Goal: Task Accomplishment & Management: Use online tool/utility

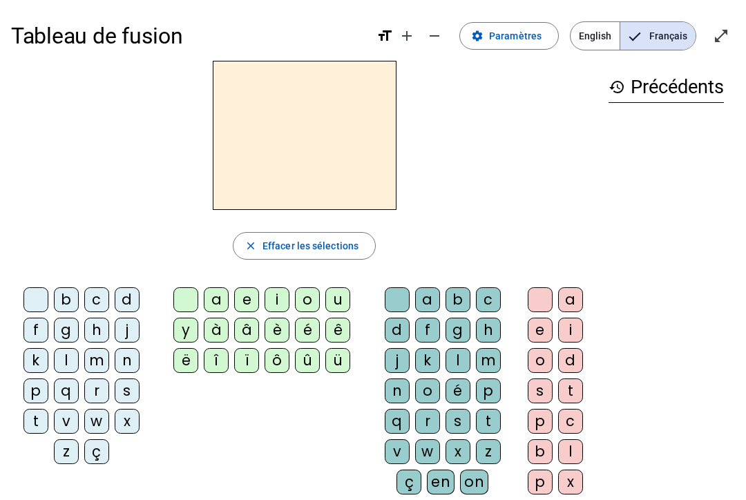
scroll to position [0, 6]
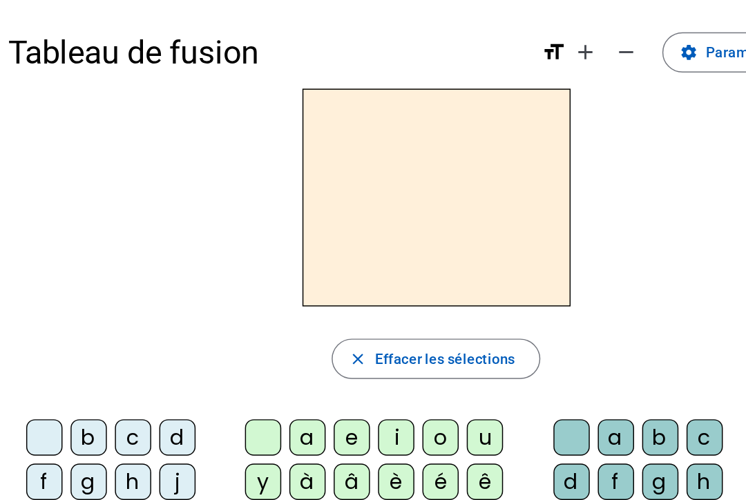
click at [489, 32] on span "Paramètres" at bounding box center [515, 36] width 52 height 17
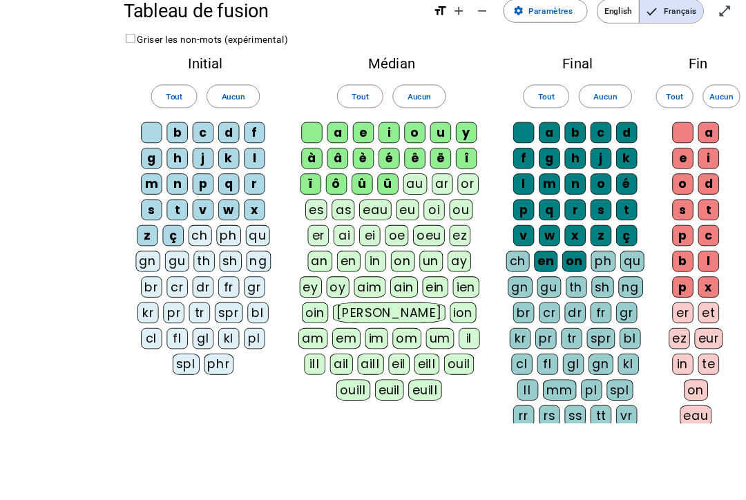
scroll to position [220, 0]
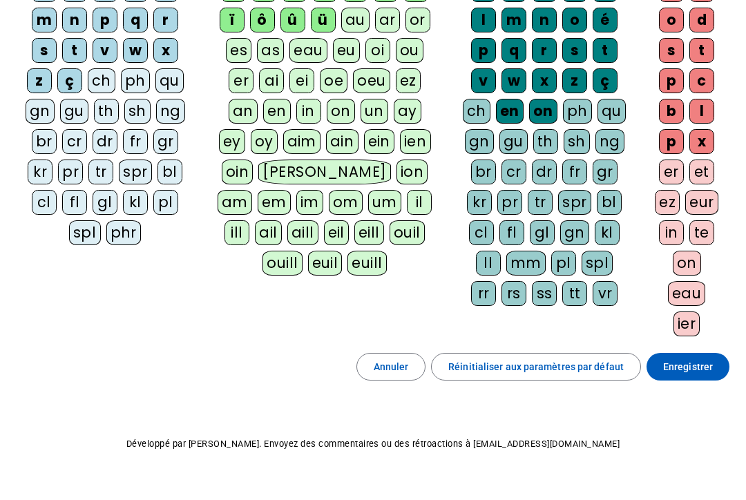
click at [174, 195] on div "pl" at bounding box center [165, 202] width 25 height 25
click at [170, 177] on div "bl" at bounding box center [169, 171] width 25 height 25
click at [141, 194] on div "kl" at bounding box center [135, 202] width 25 height 25
click at [135, 195] on div "kl" at bounding box center [135, 202] width 25 height 25
click at [103, 197] on div "gl" at bounding box center [105, 202] width 25 height 25
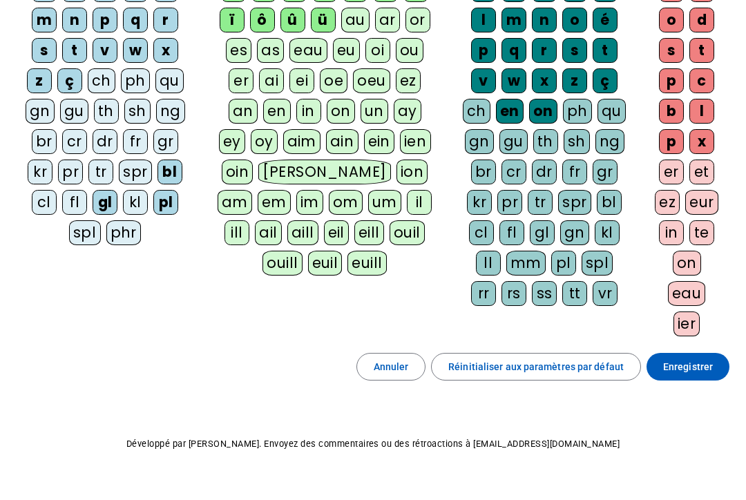
click at [81, 195] on div "fl" at bounding box center [74, 202] width 25 height 25
click at [46, 204] on div "cl" at bounding box center [44, 202] width 25 height 25
click at [358, 17] on div "au" at bounding box center [355, 20] width 28 height 25
click at [340, 42] on div "eu" at bounding box center [346, 50] width 27 height 25
click at [373, 51] on div "oi" at bounding box center [377, 50] width 25 height 25
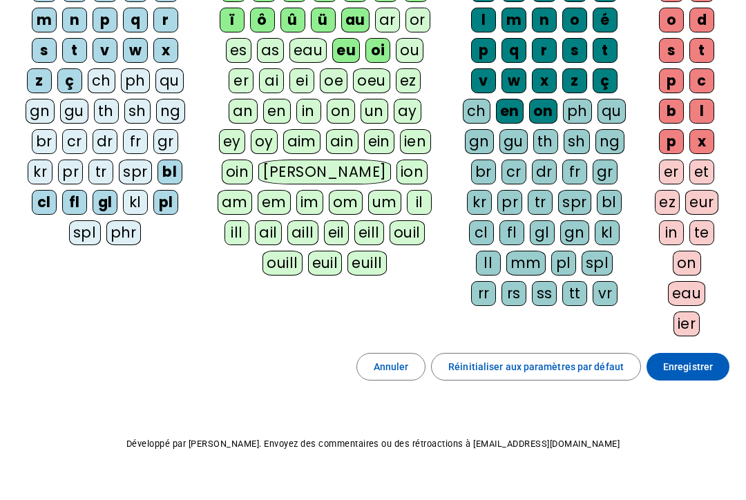
click at [407, 54] on div "ou" at bounding box center [410, 50] width 28 height 25
click at [373, 81] on div "oeu" at bounding box center [371, 80] width 37 height 25
click at [338, 75] on div "oe" at bounding box center [334, 80] width 28 height 25
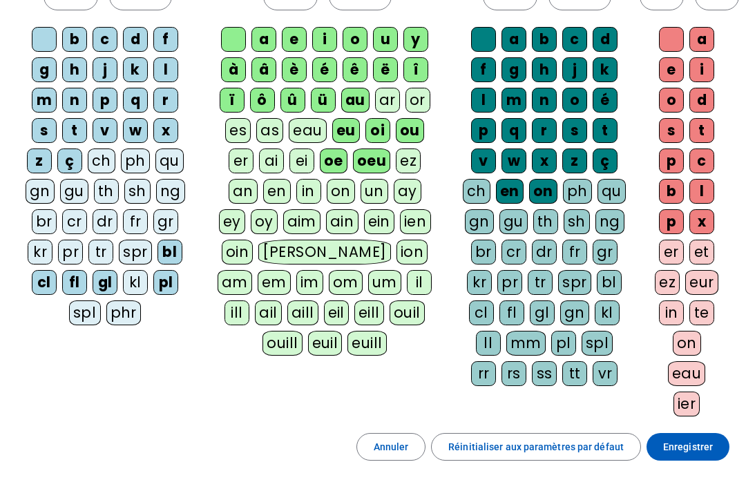
scroll to position [83, 0]
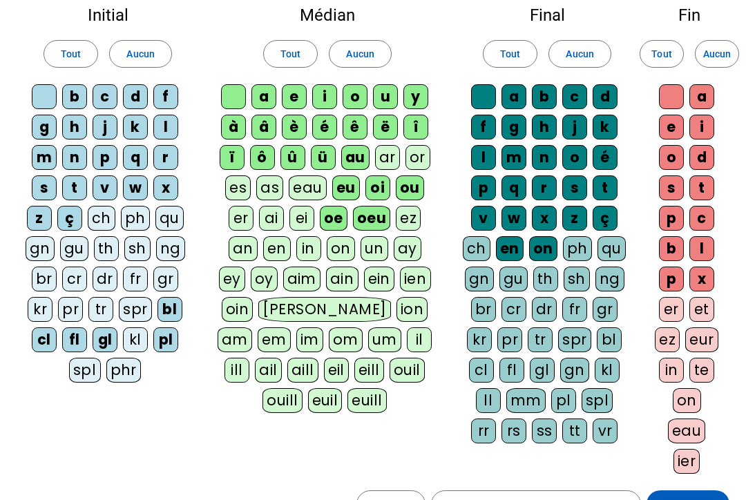
click at [707, 498] on span "Enregistrer" at bounding box center [688, 504] width 50 height 17
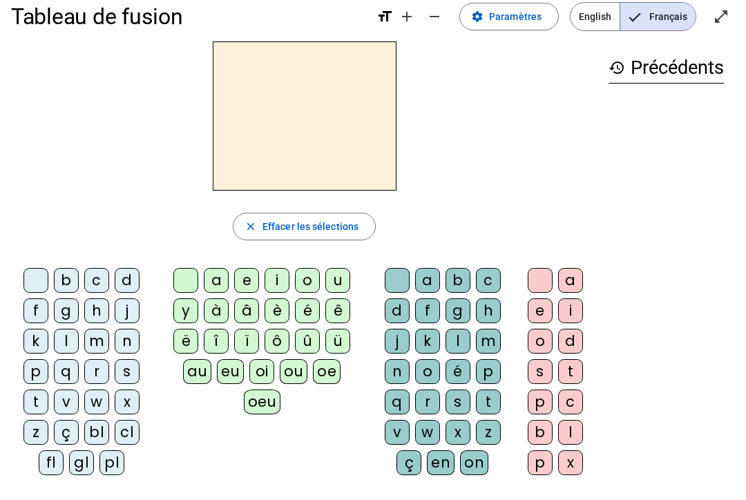
scroll to position [20, 0]
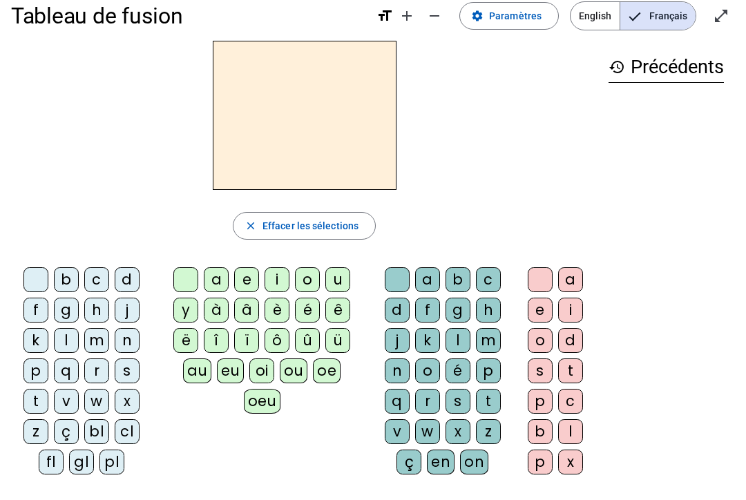
click at [260, 402] on div "oeu" at bounding box center [262, 401] width 37 height 25
click at [425, 271] on div "a" at bounding box center [427, 279] width 25 height 25
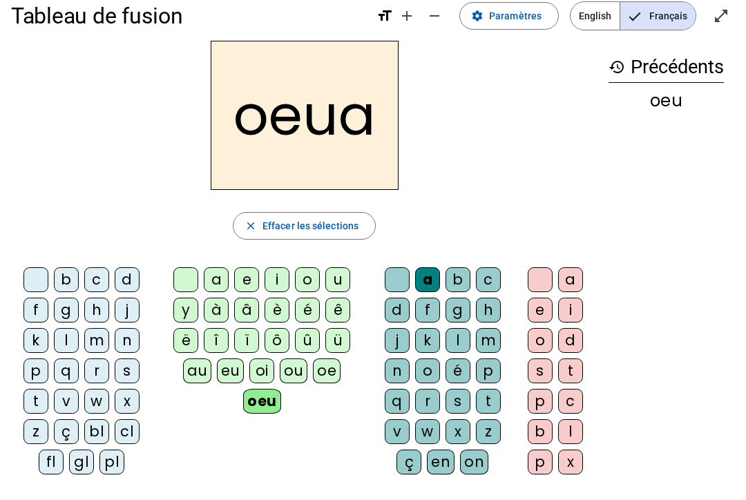
click at [61, 429] on div "ç" at bounding box center [66, 431] width 25 height 25
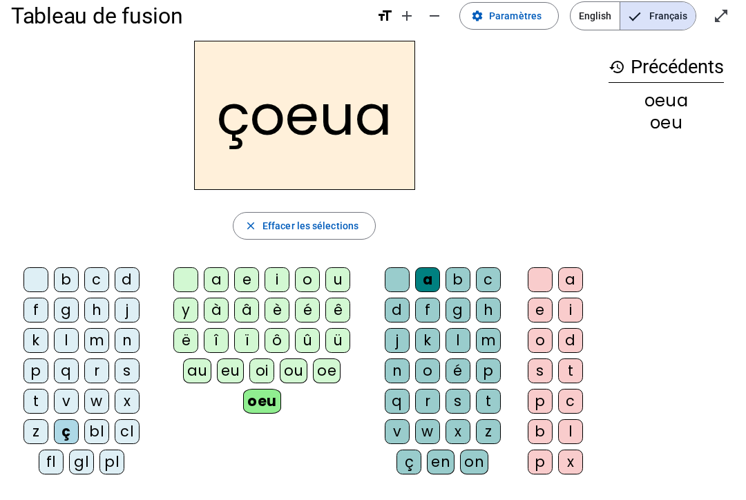
click at [569, 337] on div "d" at bounding box center [570, 340] width 25 height 25
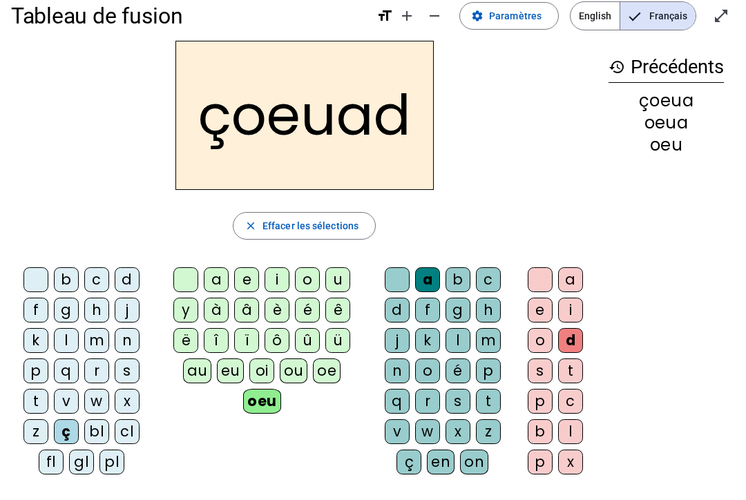
click at [299, 226] on span "Effacer les sélections" at bounding box center [310, 225] width 96 height 17
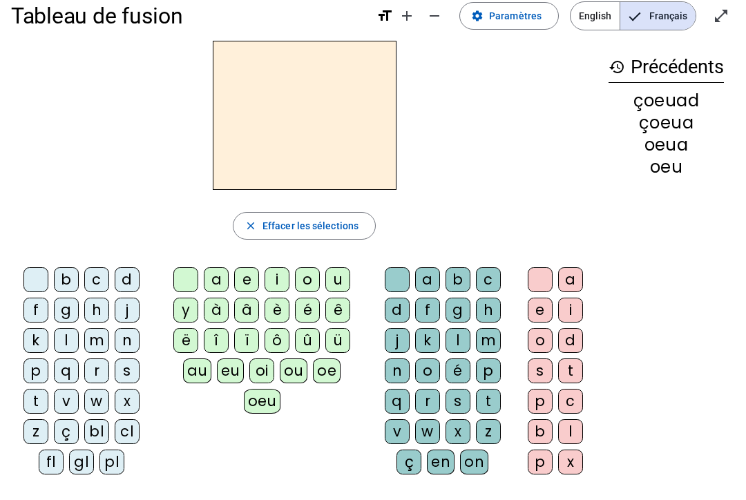
click at [133, 263] on div "b c d f g h j k l m n p q r s t v w x z ç bl cl fl gl pl" at bounding box center [84, 374] width 146 height 224
click at [133, 278] on div "d" at bounding box center [127, 279] width 25 height 25
click at [209, 284] on div "a" at bounding box center [216, 279] width 25 height 25
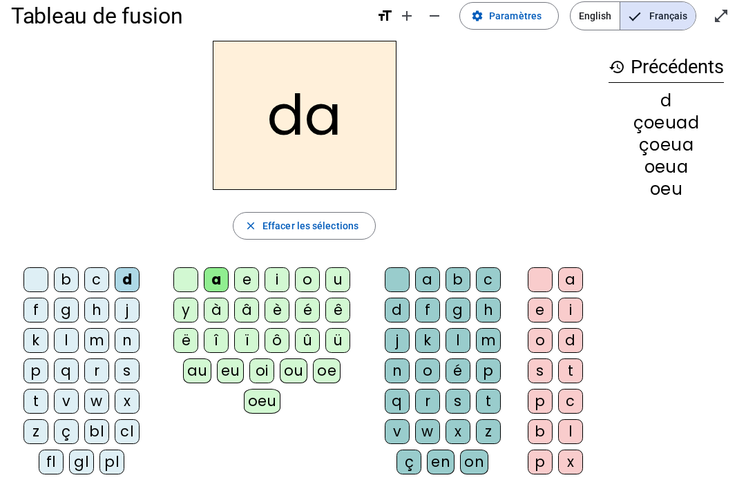
click at [424, 279] on div "a" at bounding box center [427, 279] width 25 height 25
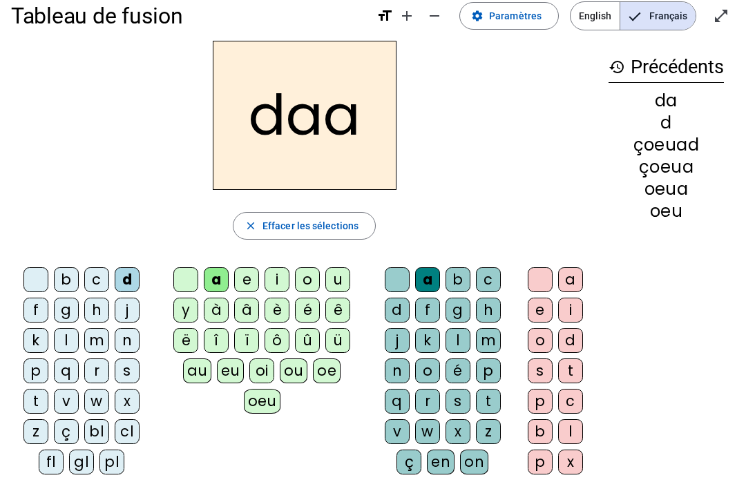
click at [453, 273] on div "b" at bounding box center [457, 279] width 25 height 25
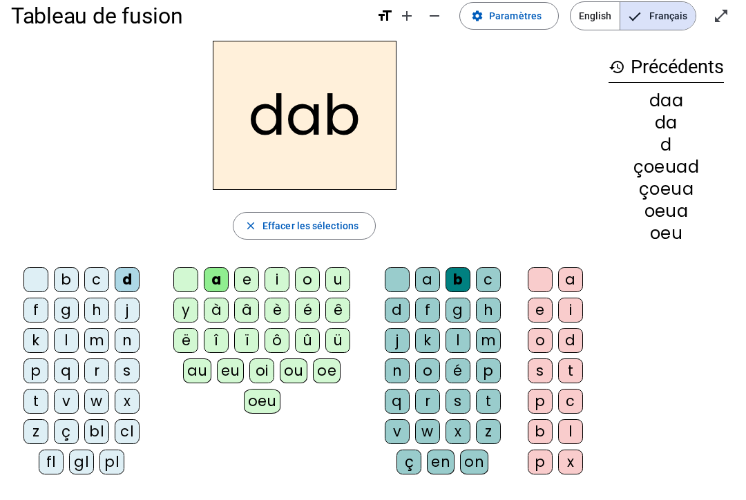
click at [301, 231] on span "Effacer les sélections" at bounding box center [310, 225] width 96 height 17
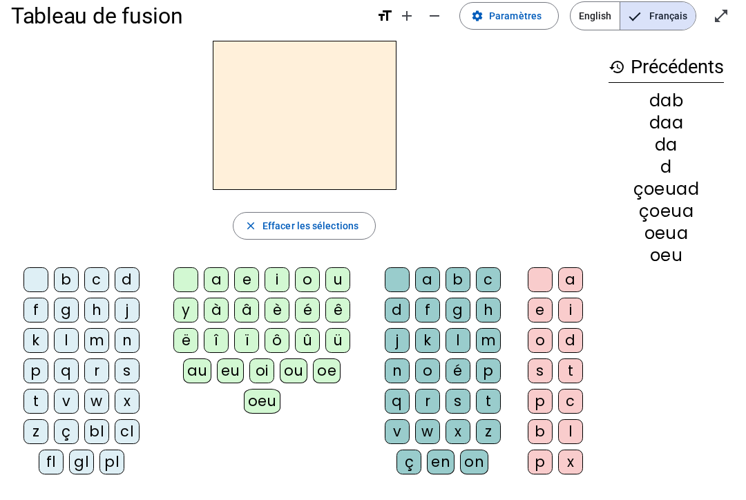
click at [119, 280] on div "d" at bounding box center [127, 279] width 25 height 25
click at [211, 275] on div "a" at bounding box center [216, 279] width 25 height 25
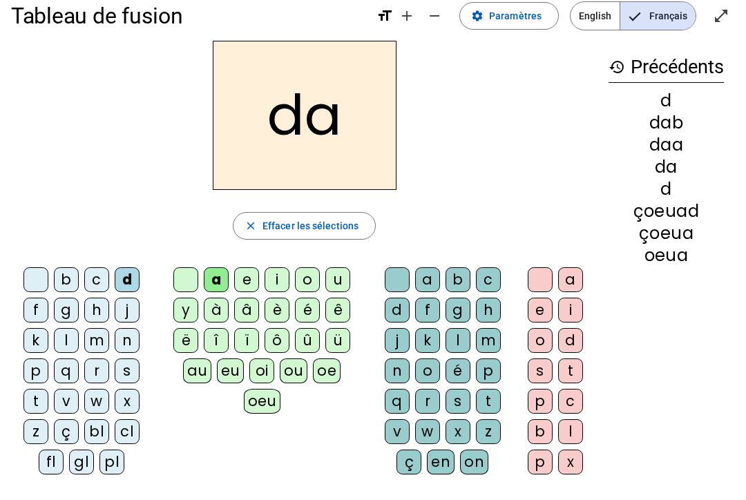
click at [425, 281] on div "a" at bounding box center [427, 279] width 25 height 25
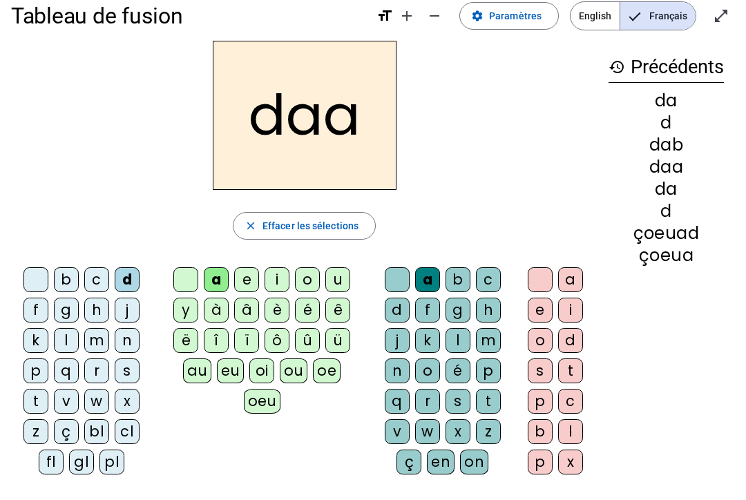
click at [462, 338] on div "l" at bounding box center [457, 340] width 25 height 25
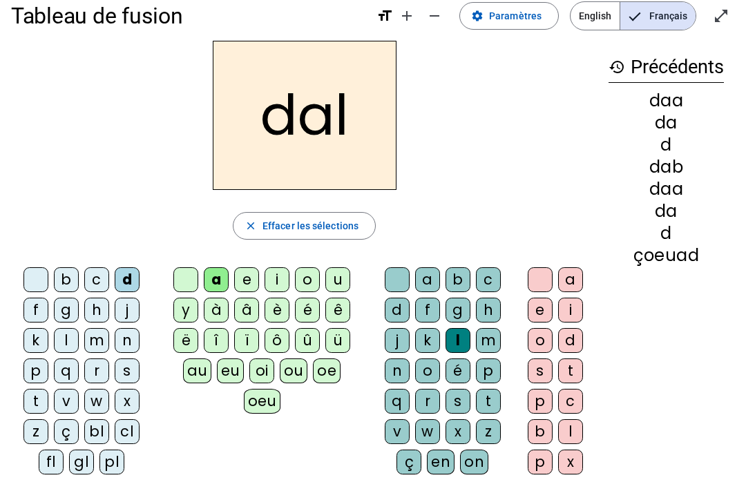
click at [570, 274] on div "a" at bounding box center [570, 279] width 25 height 25
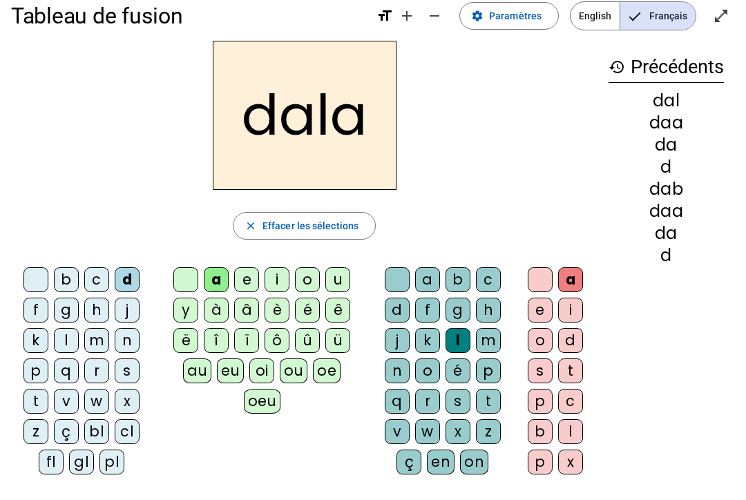
click at [437, 333] on div "k" at bounding box center [427, 340] width 25 height 25
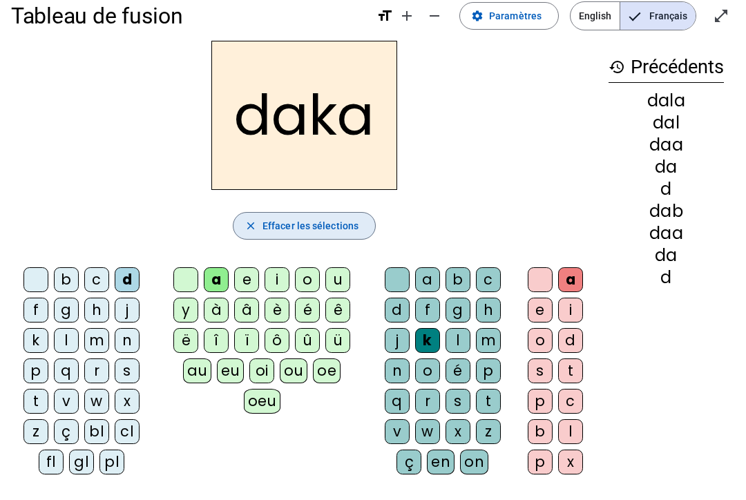
click at [334, 229] on span "Effacer les sélections" at bounding box center [310, 225] width 96 height 17
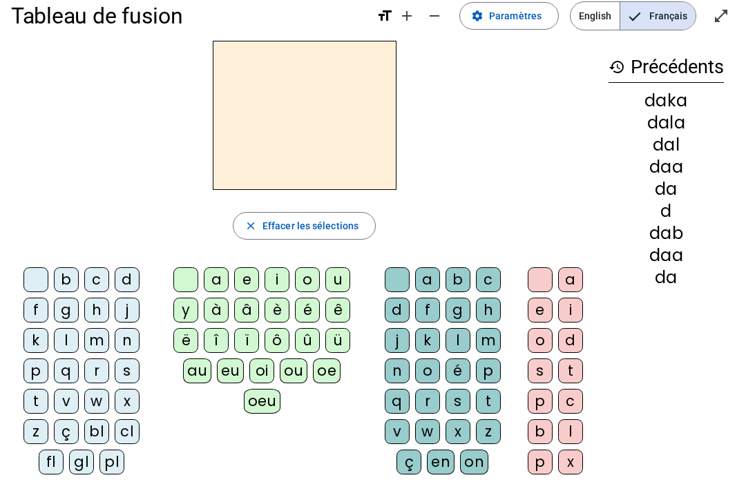
click at [33, 394] on div "t" at bounding box center [35, 401] width 25 height 25
click at [216, 280] on div "a" at bounding box center [216, 279] width 25 height 25
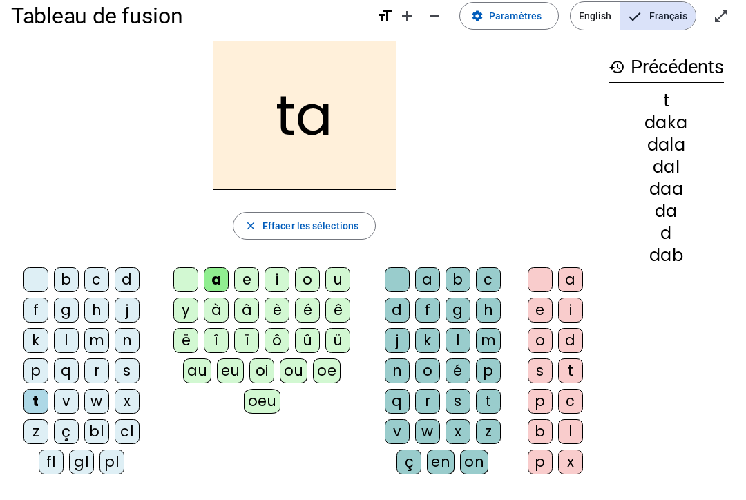
click at [132, 276] on div "d" at bounding box center [127, 279] width 25 height 25
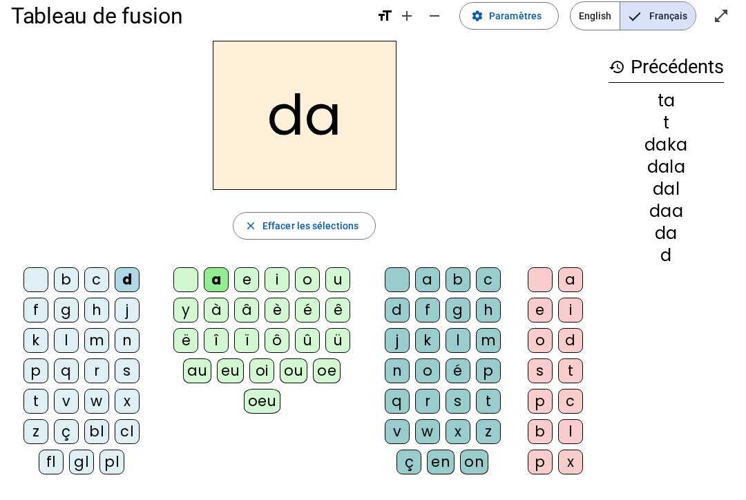
click at [27, 400] on div "t" at bounding box center [35, 401] width 25 height 25
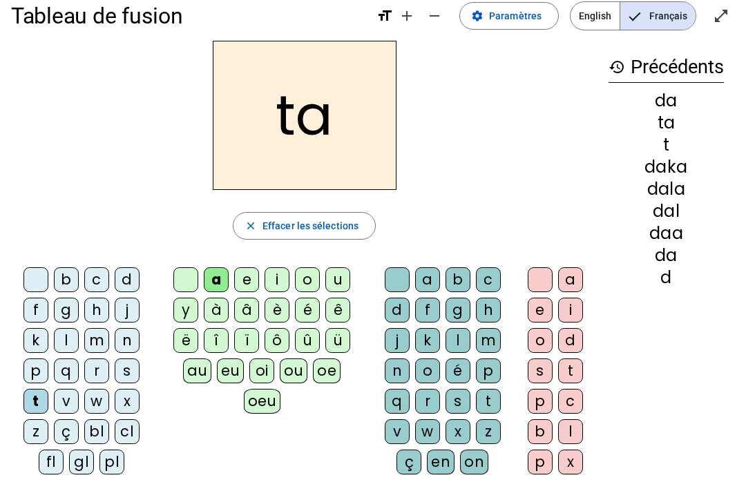
click at [489, 400] on div "t" at bounding box center [488, 401] width 25 height 25
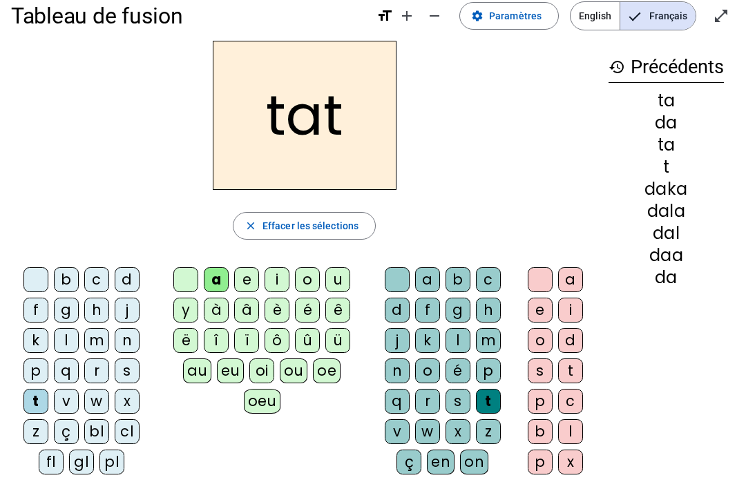
click at [130, 284] on div "d" at bounding box center [127, 279] width 25 height 25
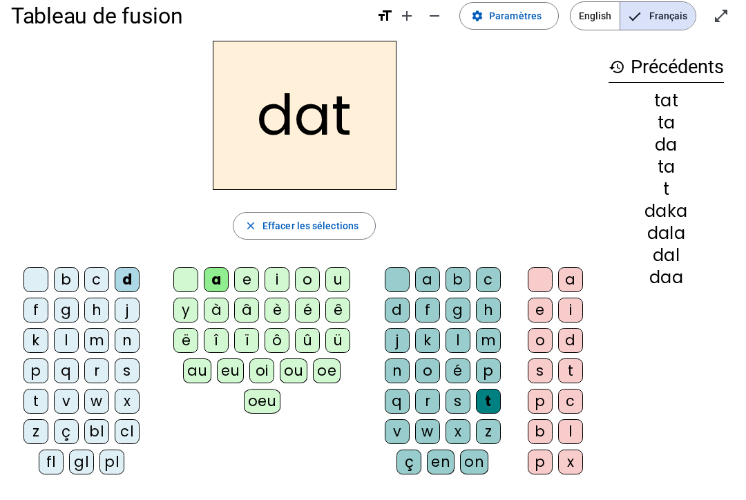
click at [131, 276] on div "d" at bounding box center [127, 279] width 25 height 25
click at [309, 232] on span "Effacer les sélections" at bounding box center [310, 225] width 96 height 17
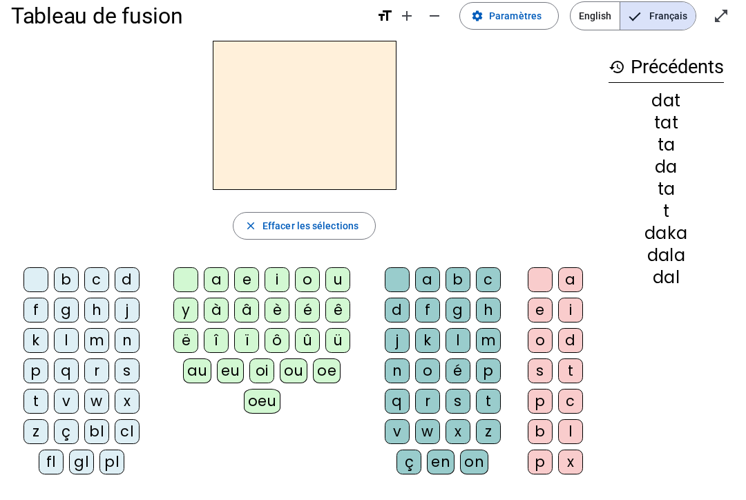
click at [489, 396] on div "t" at bounding box center [488, 401] width 25 height 25
click at [220, 277] on div "a" at bounding box center [216, 279] width 25 height 25
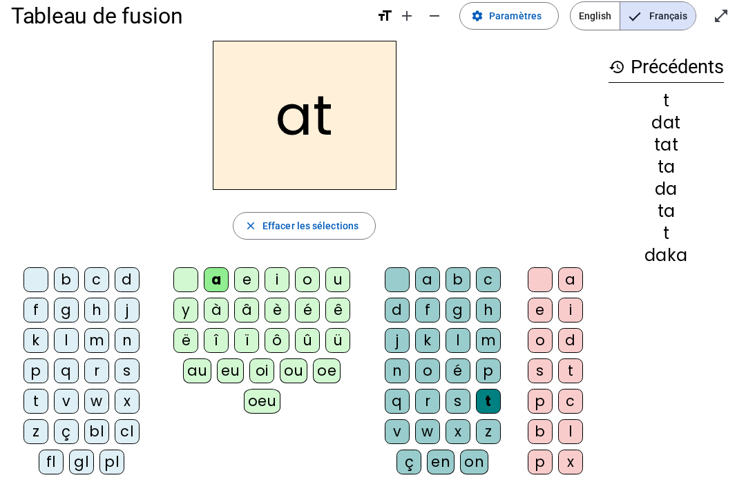
click at [309, 222] on span "Effacer les sélections" at bounding box center [310, 225] width 96 height 17
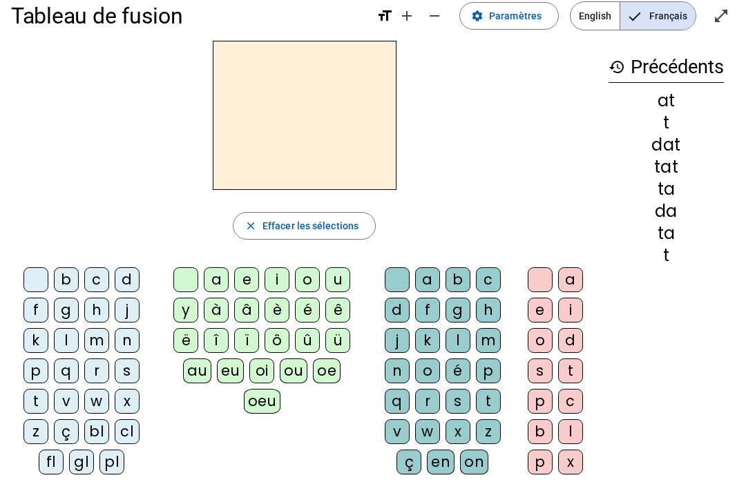
click at [66, 337] on div "l" at bounding box center [66, 340] width 25 height 25
click at [216, 303] on div "à" at bounding box center [216, 310] width 25 height 25
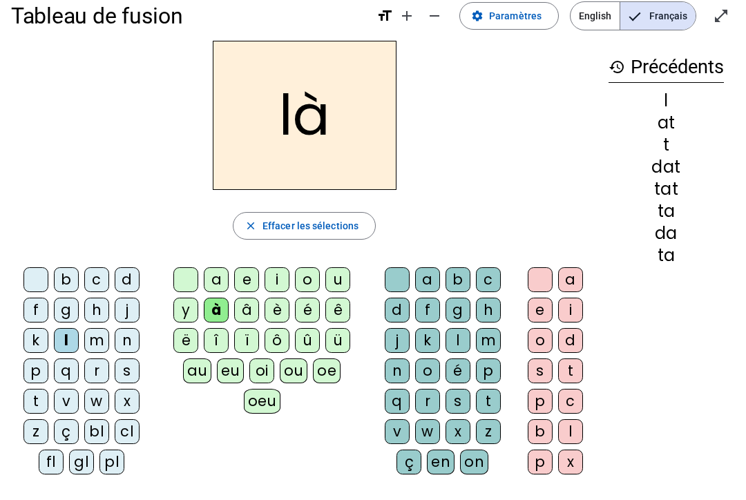
click at [227, 269] on div "a" at bounding box center [216, 279] width 25 height 25
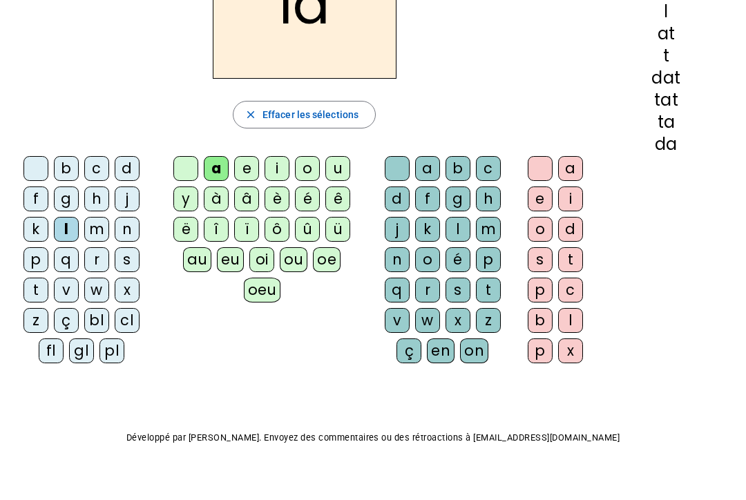
scroll to position [130, 0]
click at [33, 178] on div at bounding box center [35, 169] width 25 height 25
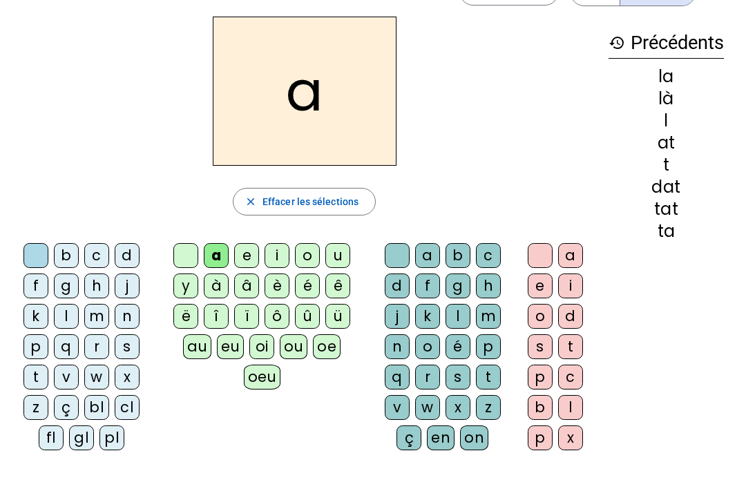
scroll to position [0, 0]
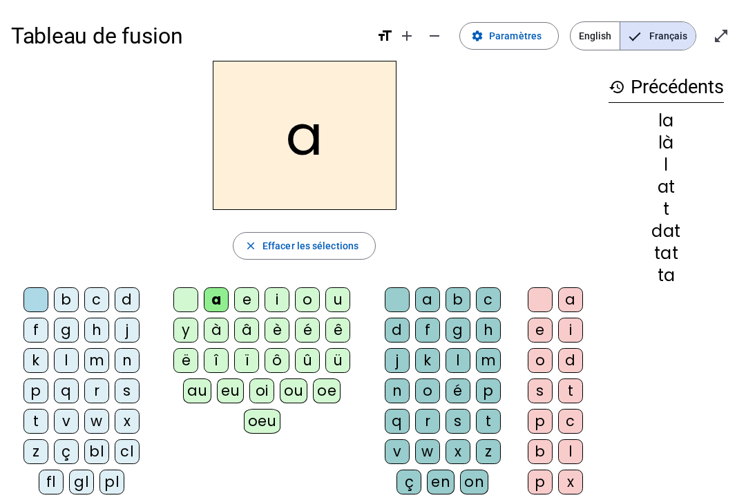
click at [135, 392] on div "s" at bounding box center [127, 390] width 25 height 25
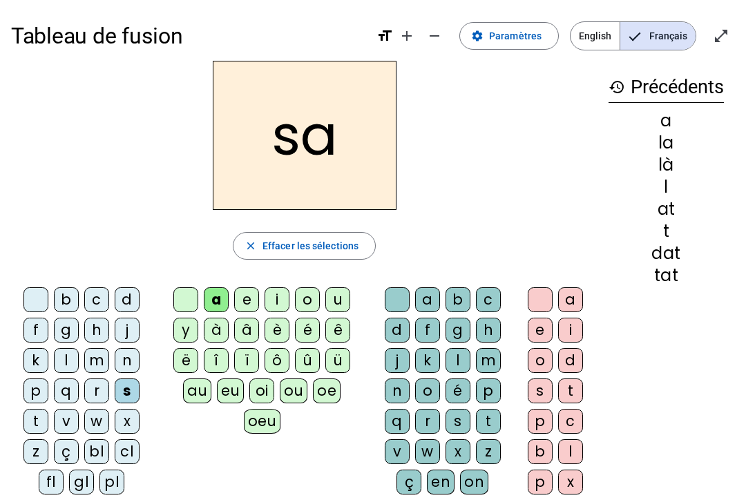
click at [137, 389] on div "s" at bounding box center [127, 390] width 25 height 25
click at [460, 357] on div "l" at bounding box center [457, 360] width 25 height 25
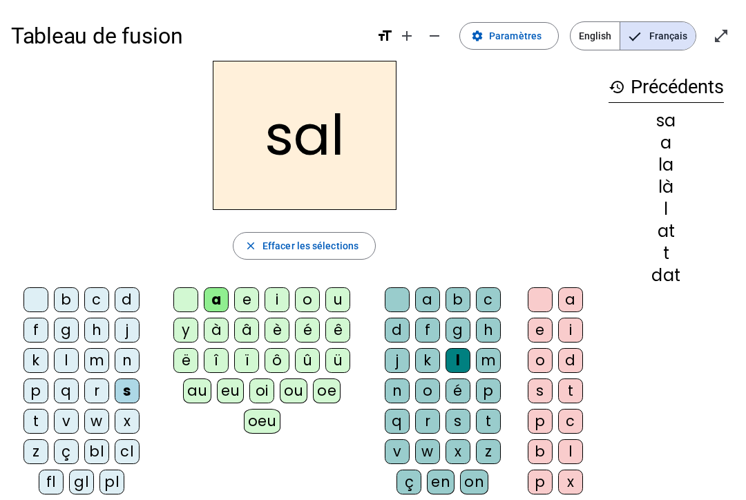
click at [61, 293] on div "b" at bounding box center [66, 299] width 25 height 25
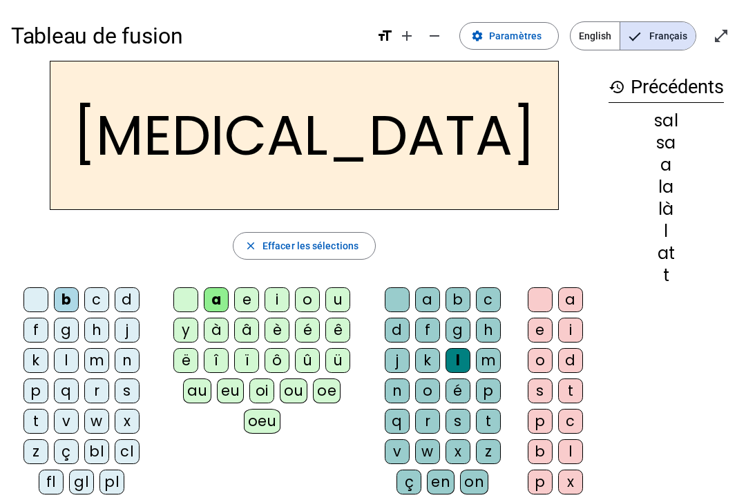
click at [104, 360] on div "m" at bounding box center [96, 360] width 25 height 25
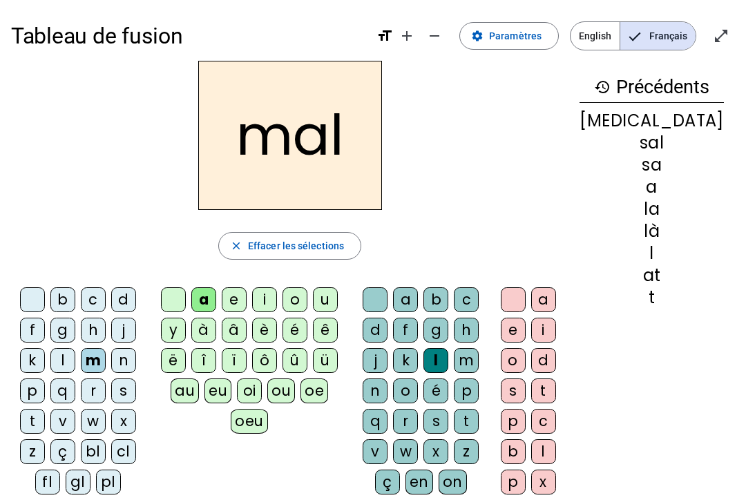
click at [271, 299] on div "i" at bounding box center [264, 299] width 25 height 25
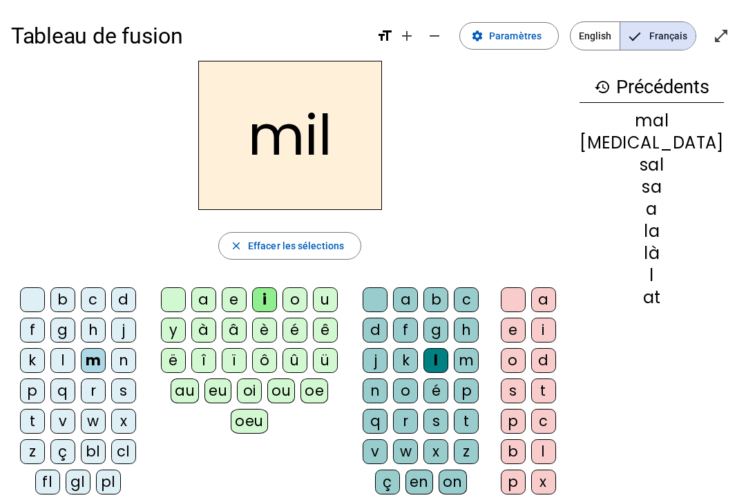
click at [299, 226] on div "mil close Effacer les sélections b c d f g h j k l m n p q r s t v w x z ç bl c…" at bounding box center [289, 283] width 557 height 445
click at [292, 240] on span "Effacer les sélections" at bounding box center [296, 245] width 96 height 17
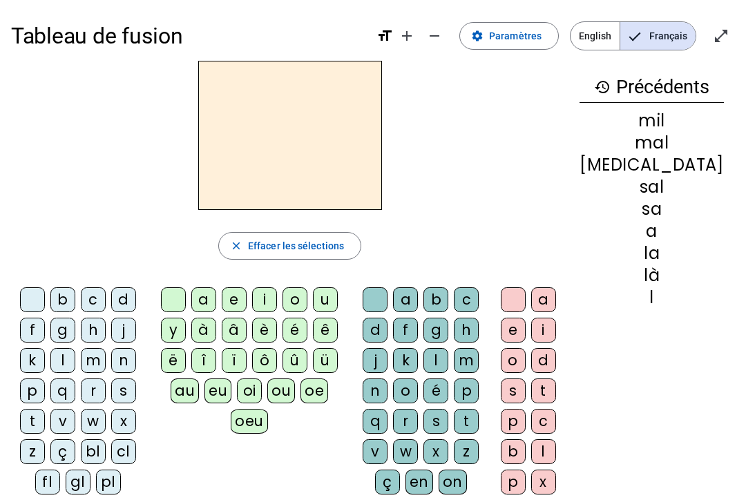
click at [136, 352] on div "n" at bounding box center [123, 360] width 25 height 25
click at [338, 293] on div "u" at bounding box center [325, 299] width 25 height 25
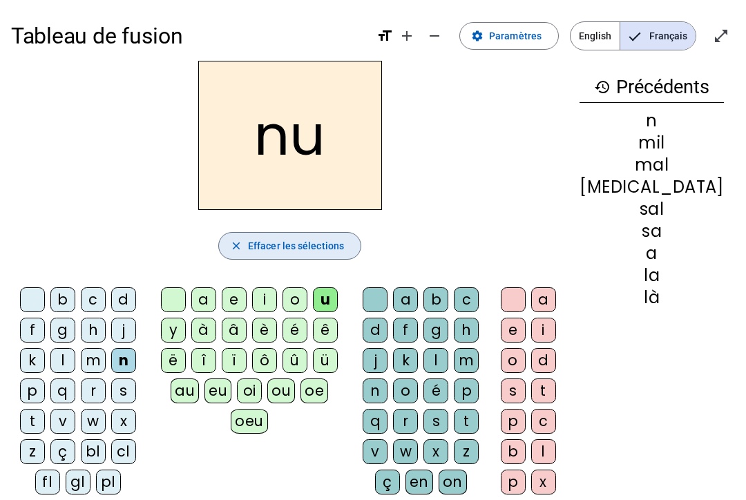
click at [275, 239] on span "Effacer les sélections" at bounding box center [296, 245] width 96 height 17
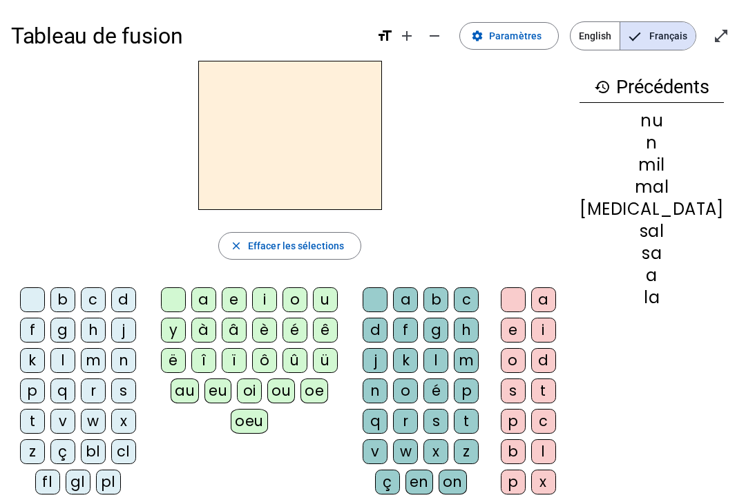
click at [130, 390] on div "s" at bounding box center [123, 390] width 25 height 25
click at [239, 300] on div "e" at bounding box center [234, 299] width 25 height 25
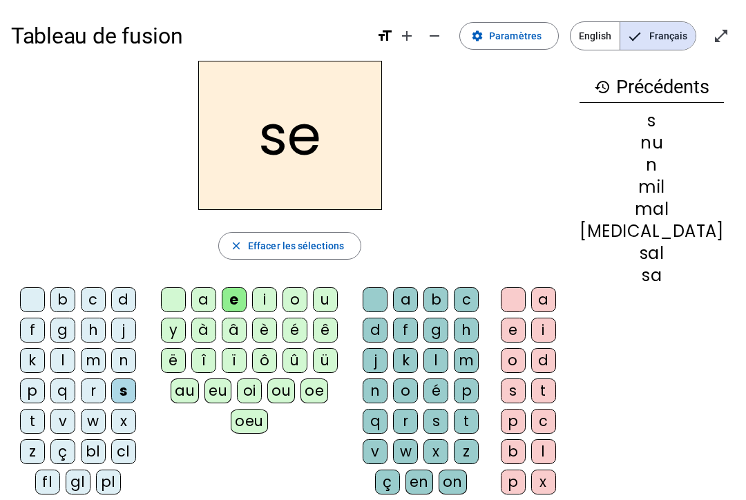
click at [338, 293] on div "u" at bounding box center [325, 299] width 25 height 25
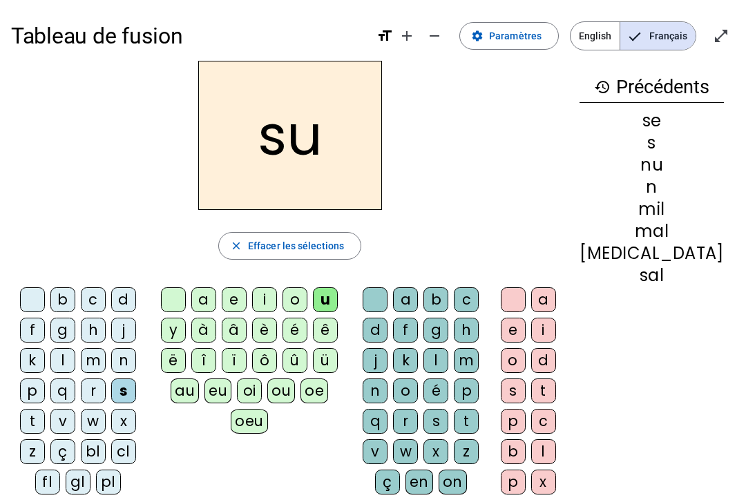
click at [418, 419] on div "r" at bounding box center [405, 421] width 25 height 25
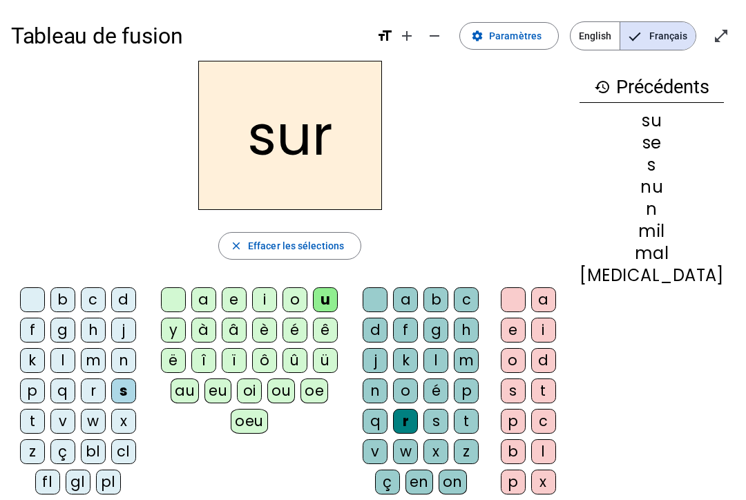
click at [93, 362] on div "m" at bounding box center [93, 360] width 25 height 25
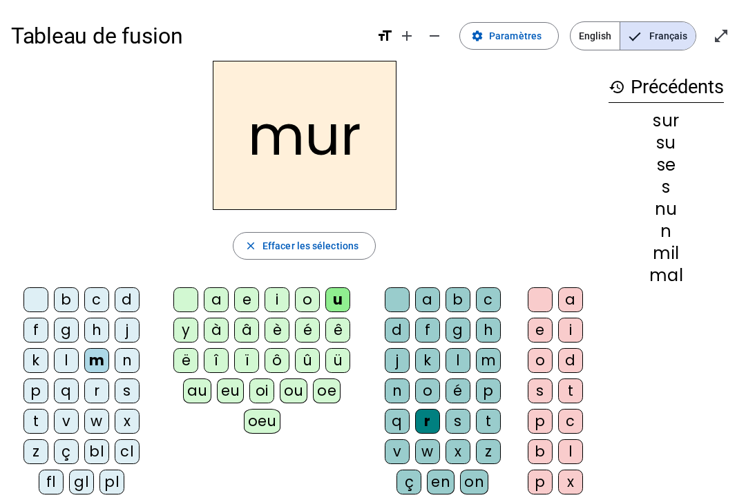
click at [427, 420] on div "r" at bounding box center [427, 421] width 25 height 25
click at [422, 431] on div "r" at bounding box center [427, 421] width 25 height 25
click at [52, 289] on letter-bubble at bounding box center [38, 302] width 30 height 30
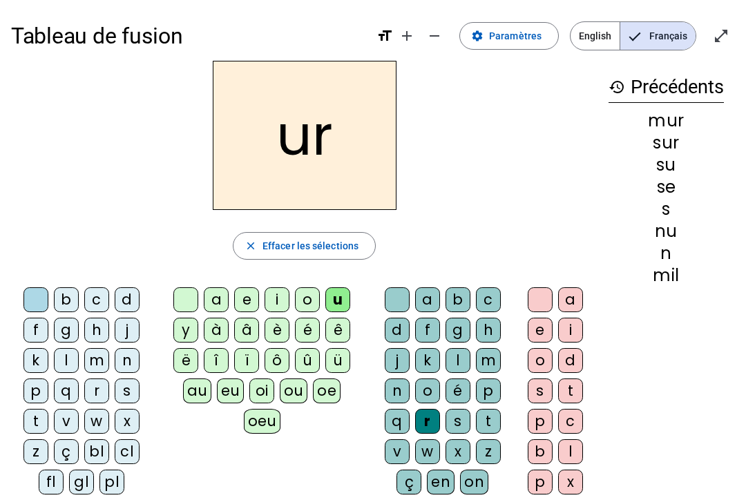
click at [58, 298] on div "b" at bounding box center [66, 299] width 25 height 25
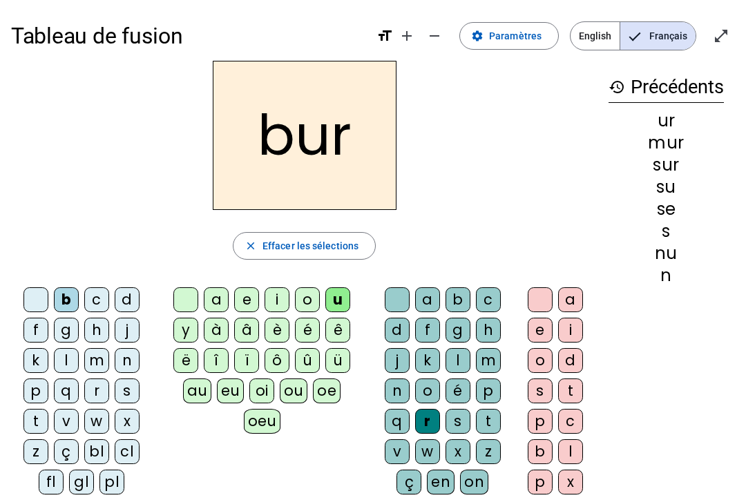
click at [32, 420] on div "t" at bounding box center [35, 421] width 25 height 25
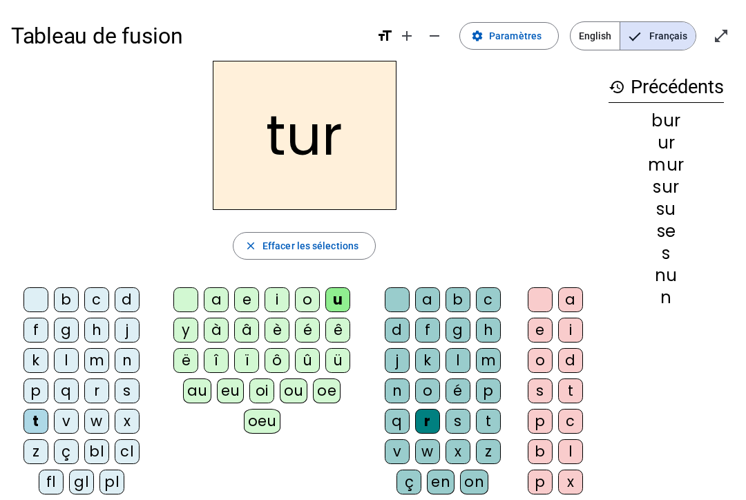
click at [423, 422] on div "r" at bounding box center [427, 421] width 25 height 25
click at [387, 288] on div at bounding box center [397, 299] width 25 height 25
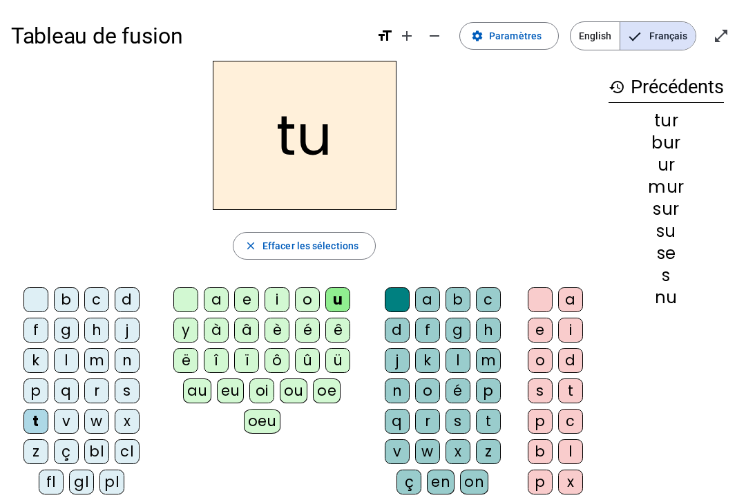
click at [241, 304] on div "e" at bounding box center [246, 299] width 25 height 25
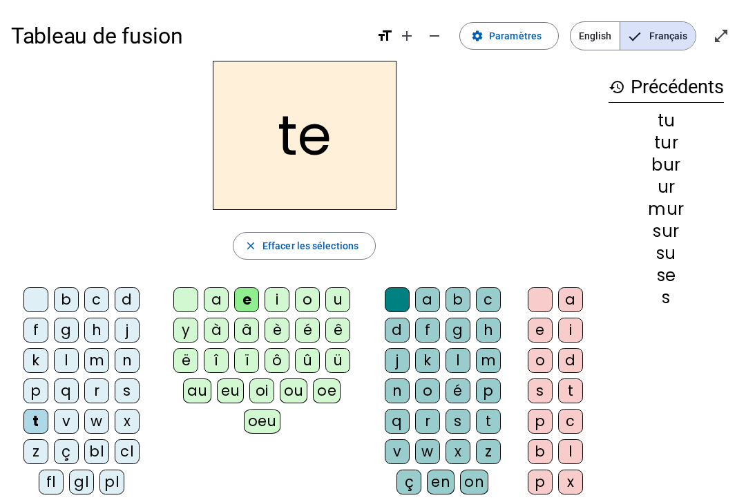
click at [59, 355] on div "l" at bounding box center [66, 360] width 25 height 25
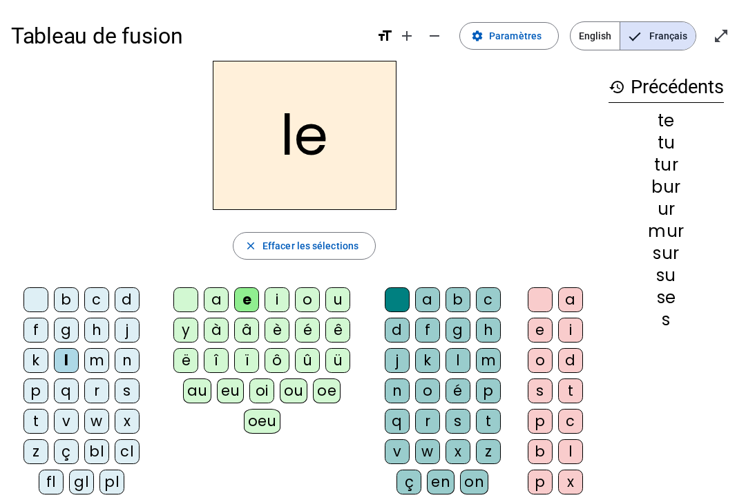
click at [284, 244] on span "Effacer les sélections" at bounding box center [310, 245] width 96 height 17
